Goal: Navigation & Orientation: Find specific page/section

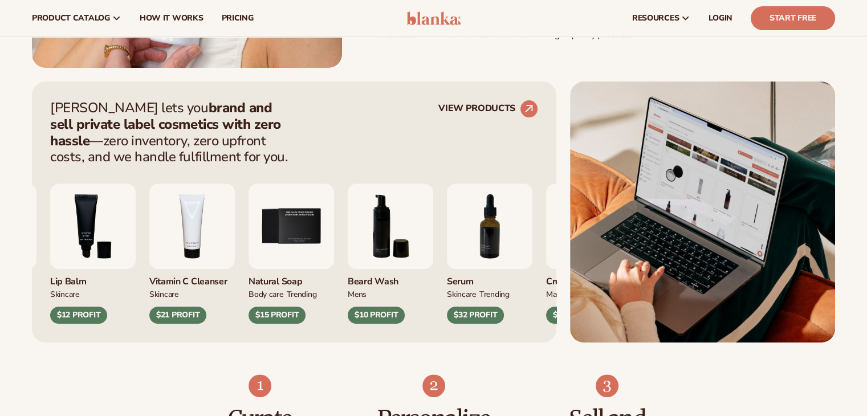
scroll to position [384, 0]
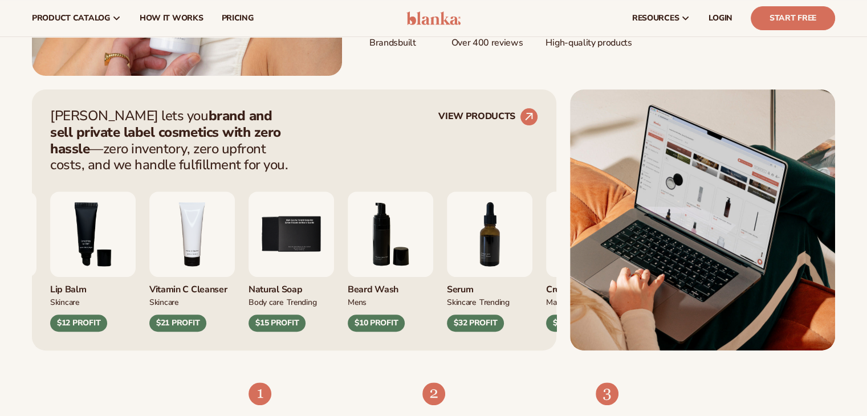
click at [331, 251] on img "5 / 9" at bounding box center [292, 235] width 86 height 86
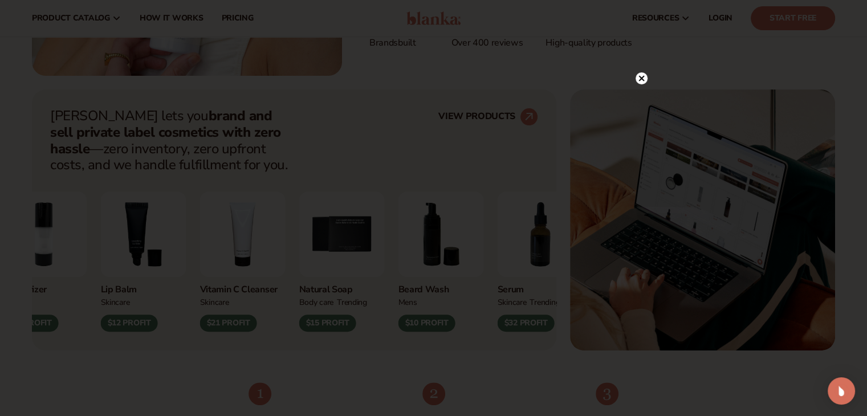
click at [638, 80] on icon at bounding box center [641, 78] width 6 height 6
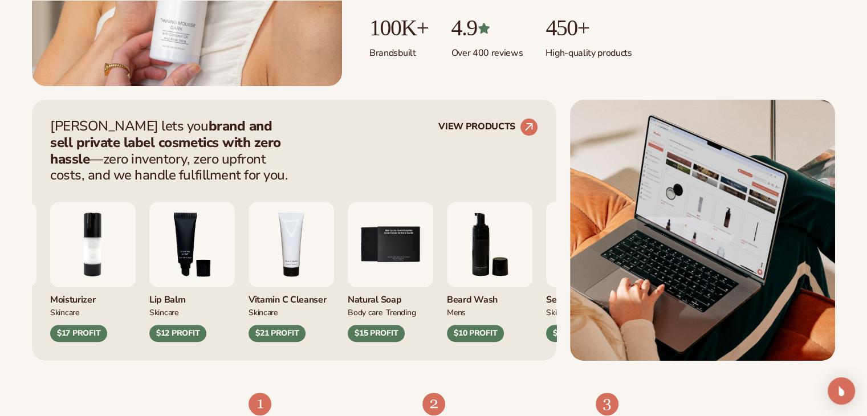
scroll to position [374, 0]
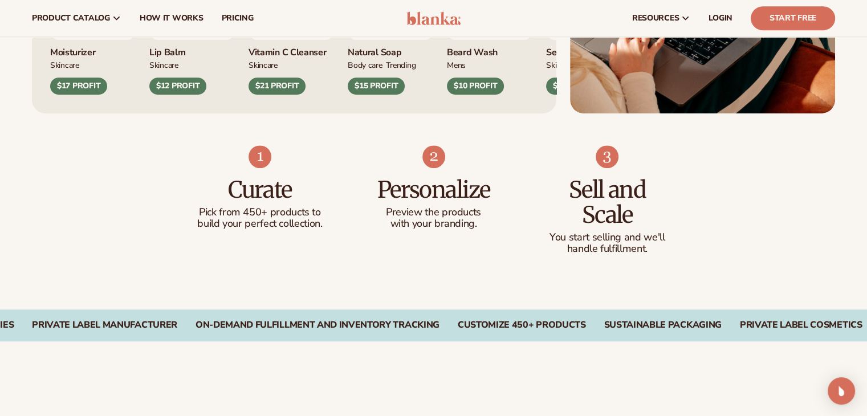
scroll to position [546, 0]
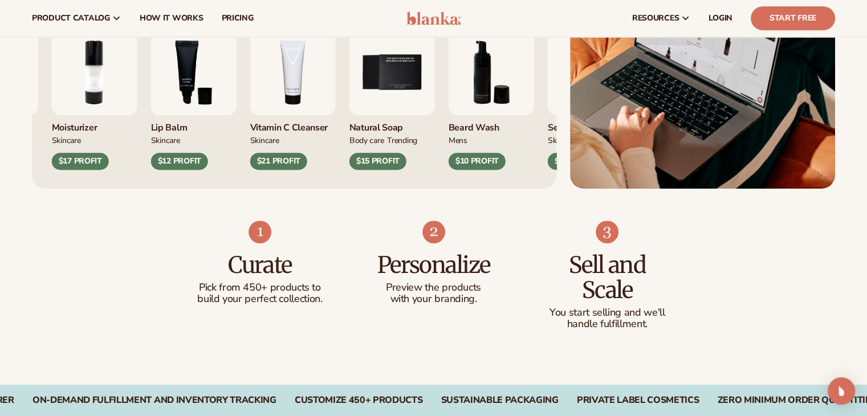
click at [373, 156] on div "$15 PROFIT" at bounding box center [377, 161] width 57 height 17
click at [382, 75] on img "5 / 9" at bounding box center [392, 73] width 86 height 86
click at [718, 18] on span "LOGIN" at bounding box center [721, 18] width 24 height 9
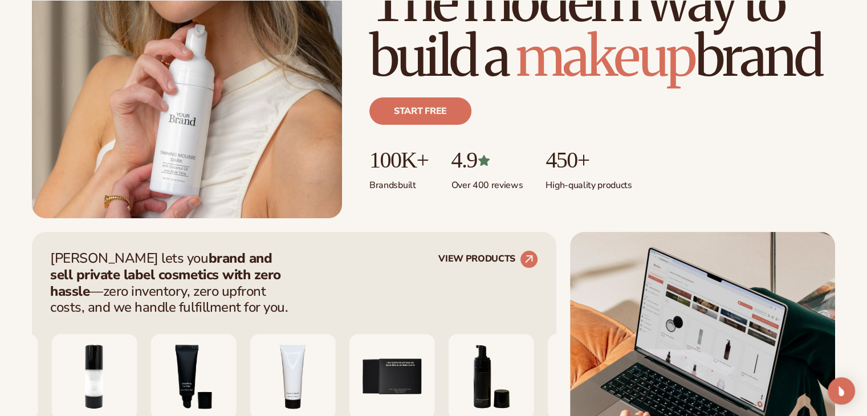
scroll to position [243, 0]
